Goal: Task Accomplishment & Management: Use online tool/utility

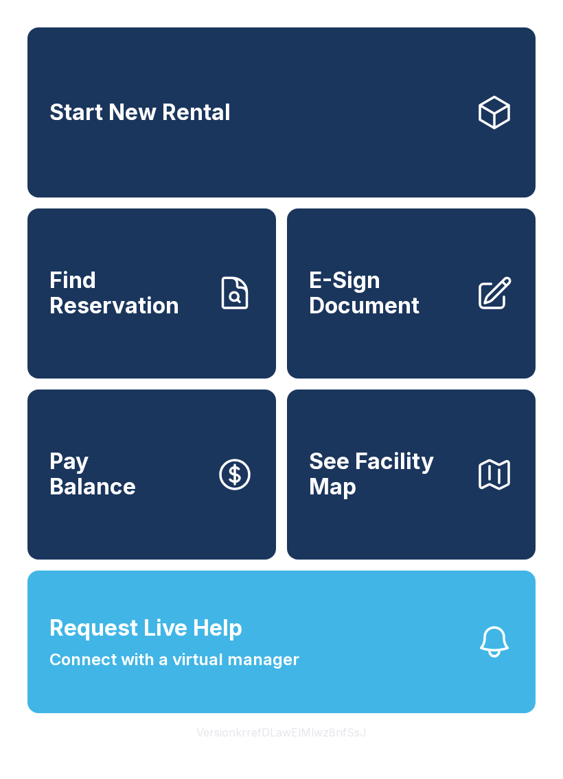
click at [176, 310] on span "Find Reservation" at bounding box center [126, 293] width 155 height 50
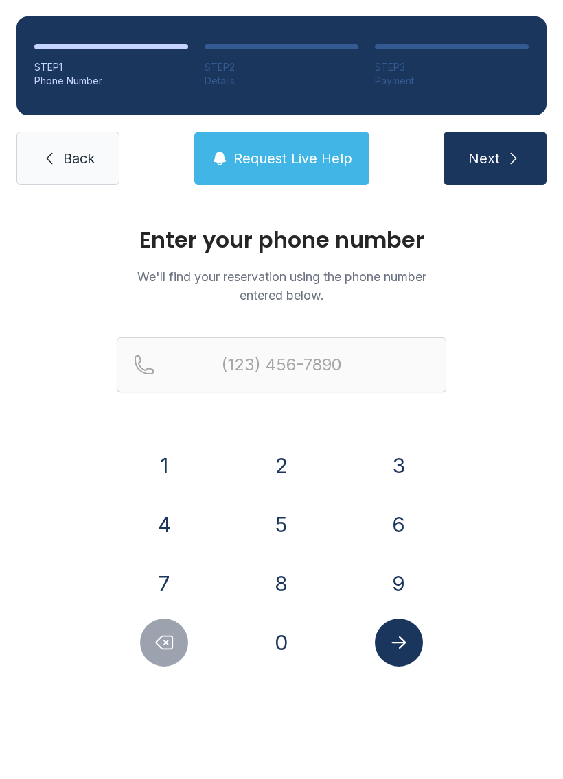
click at [394, 514] on button "6" at bounding box center [399, 525] width 48 height 48
click at [174, 571] on button "7" at bounding box center [164, 584] width 48 height 48
click at [283, 578] on button "8" at bounding box center [281, 584] width 48 height 48
click at [279, 519] on button "5" at bounding box center [281, 525] width 48 height 48
click at [289, 636] on button "0" at bounding box center [281, 643] width 48 height 48
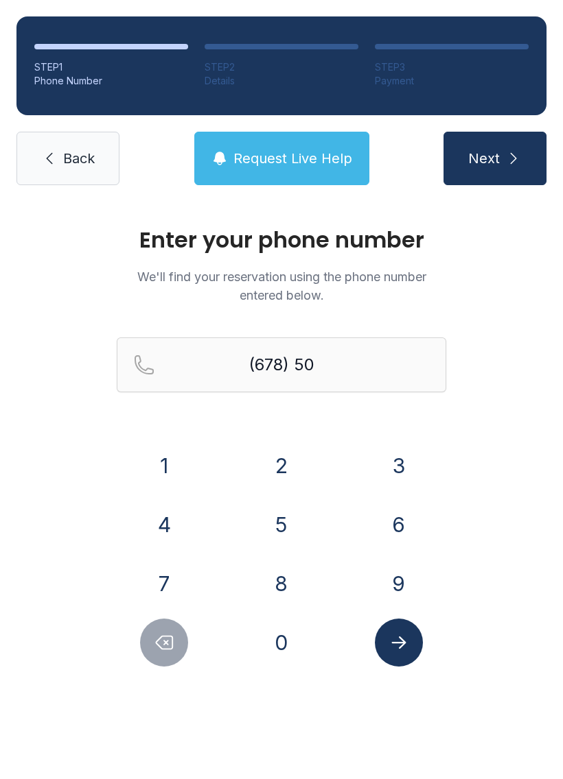
click at [294, 576] on button "8" at bounding box center [281, 584] width 48 height 48
click at [295, 464] on button "2" at bounding box center [281, 466] width 48 height 48
click at [168, 462] on button "1" at bounding box center [164, 466] width 48 height 48
click at [169, 589] on button "7" at bounding box center [164, 584] width 48 height 48
click at [279, 516] on button "5" at bounding box center [281, 525] width 48 height 48
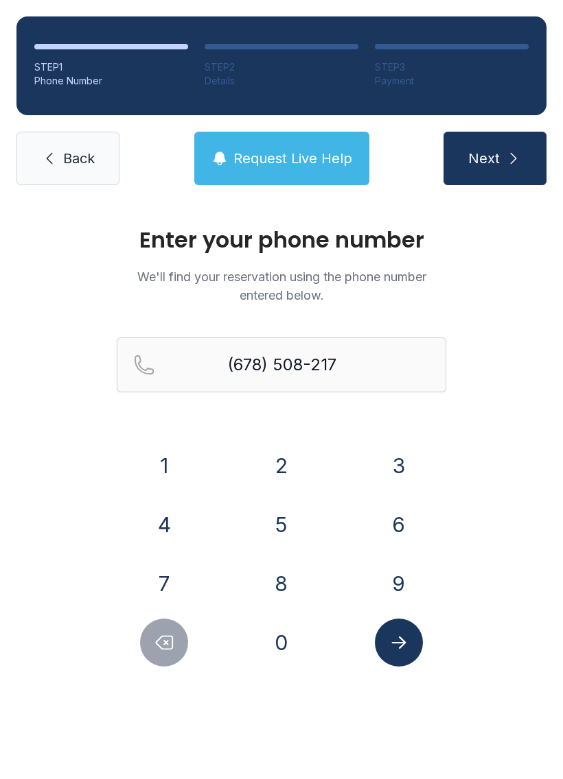
type input "[PHONE_NUMBER]"
click at [416, 626] on button "Submit lookup form" at bounding box center [399, 643] width 48 height 48
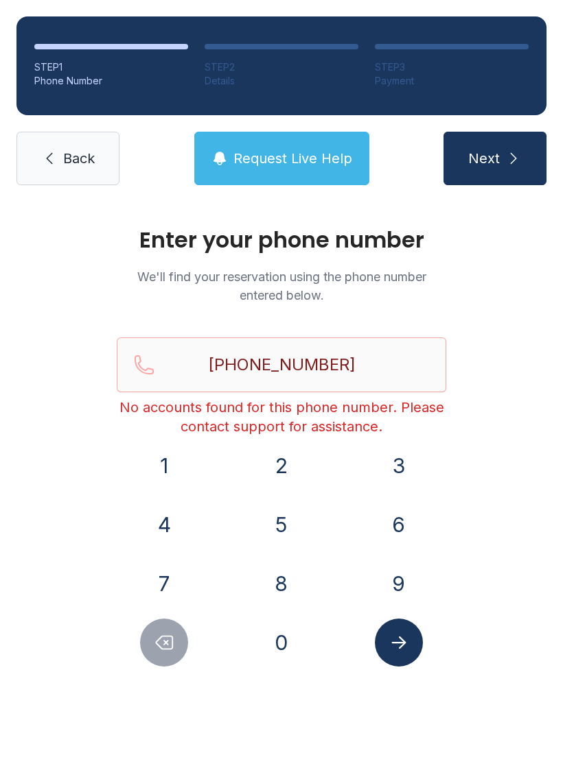
click at [399, 656] on button "Submit lookup form" at bounding box center [399, 643] width 48 height 48
click at [507, 158] on icon "submit" at bounding box center [513, 158] width 16 height 16
click at [81, 158] on span "Back" at bounding box center [79, 158] width 32 height 19
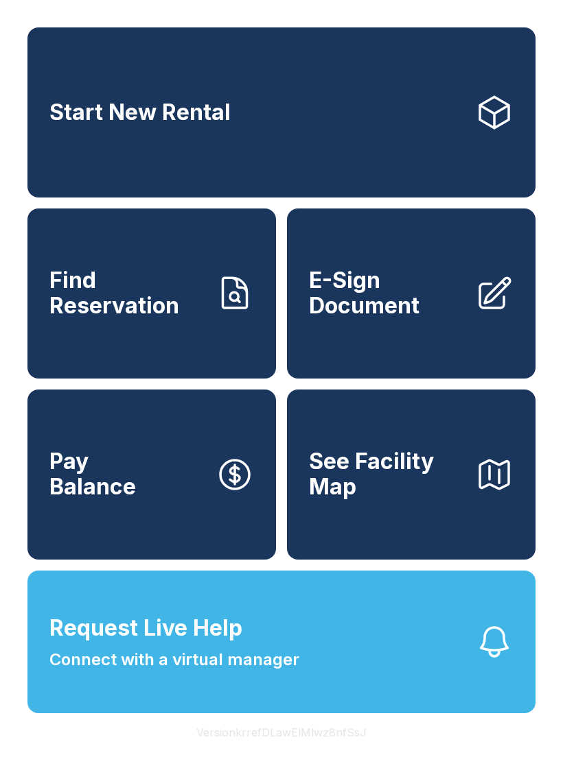
click at [138, 318] on span "Find Reservation" at bounding box center [126, 293] width 155 height 50
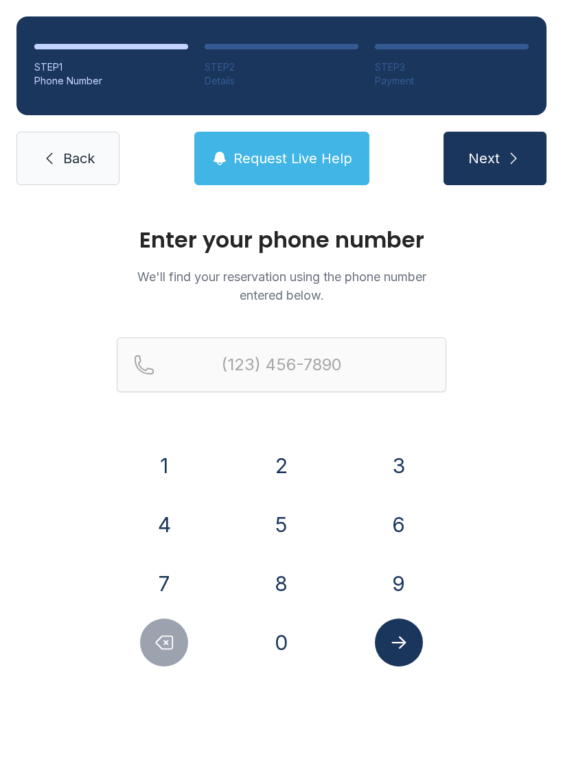
click at [334, 163] on span "Request Live Help" at bounding box center [292, 158] width 119 height 19
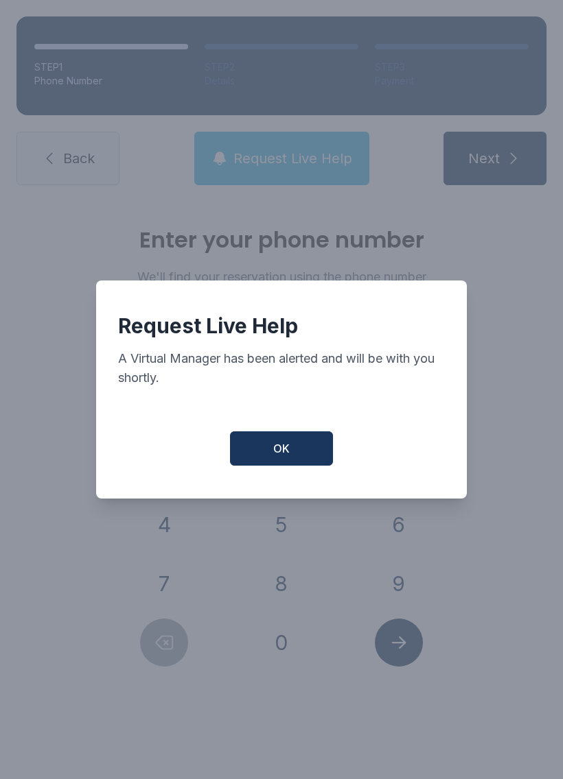
click at [294, 449] on button "OK" at bounding box center [281, 449] width 103 height 34
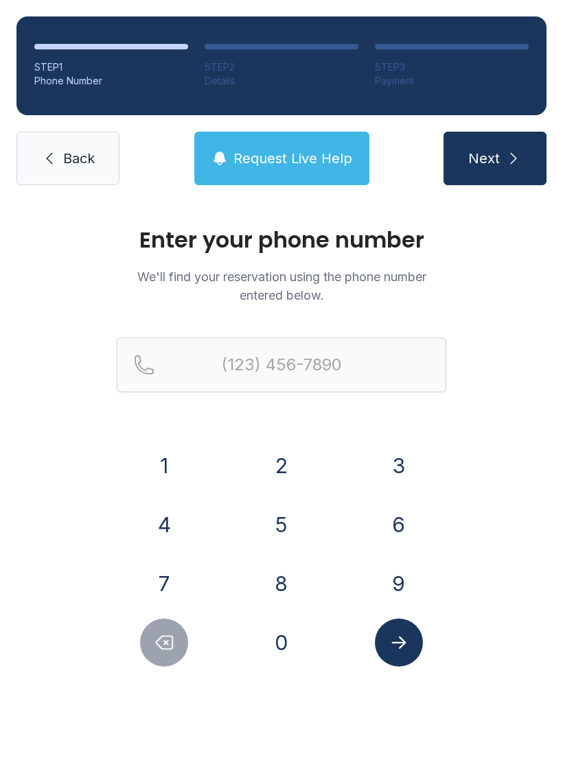
click at [294, 168] on button "Request Live Help" at bounding box center [281, 159] width 175 height 54
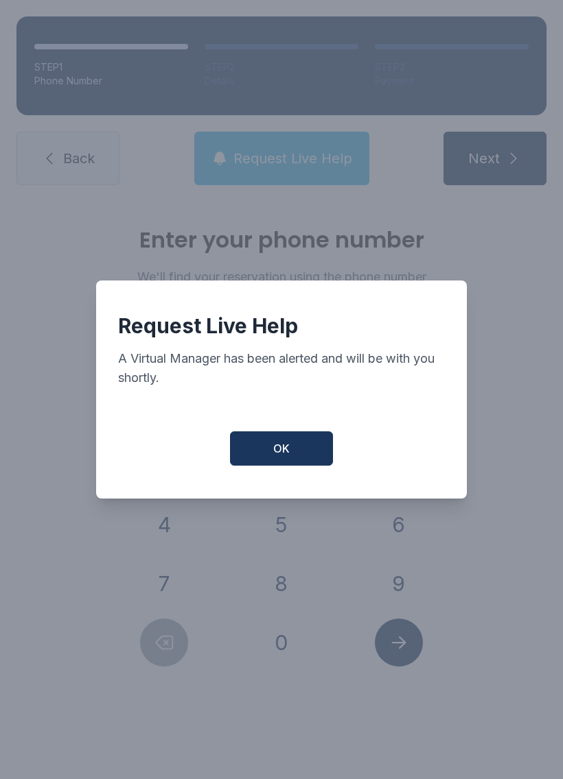
click at [305, 449] on button "OK" at bounding box center [281, 449] width 103 height 34
